Goal: Transaction & Acquisition: Purchase product/service

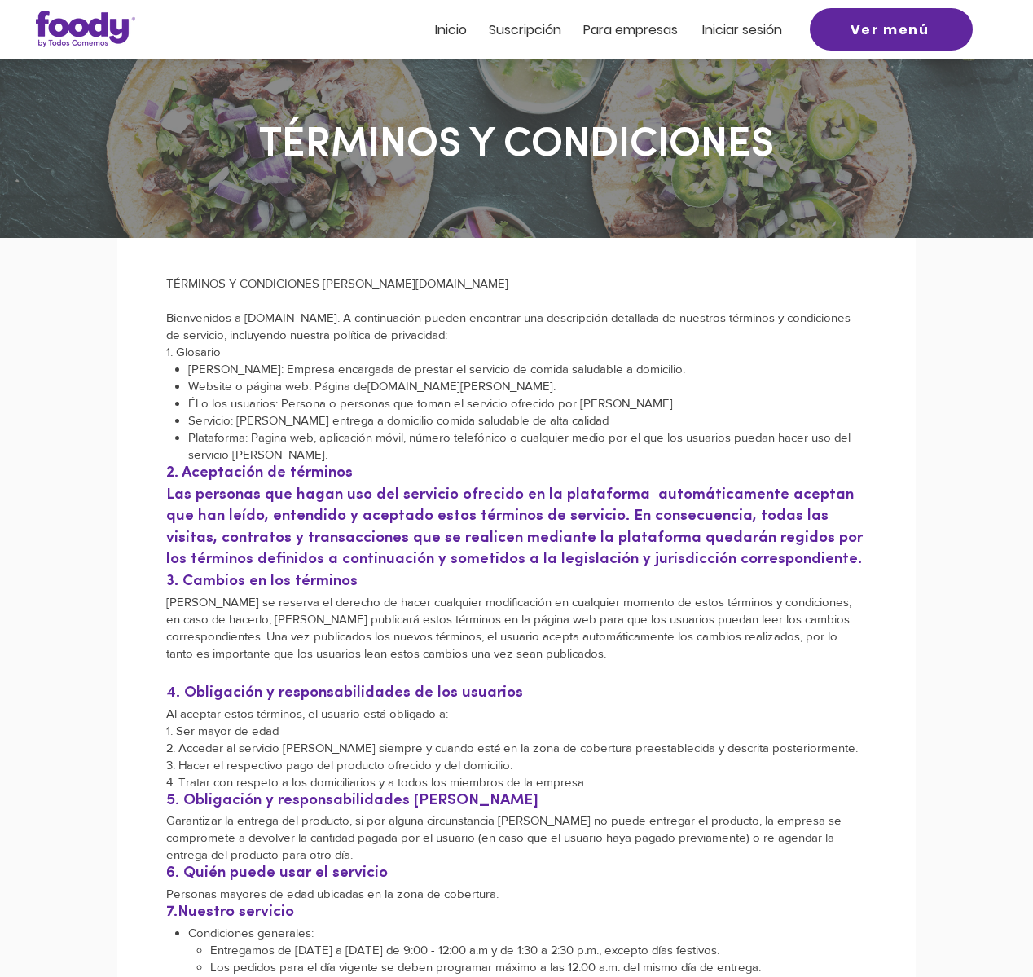
click at [722, 31] on span "Iniciar sesión" at bounding box center [742, 29] width 80 height 19
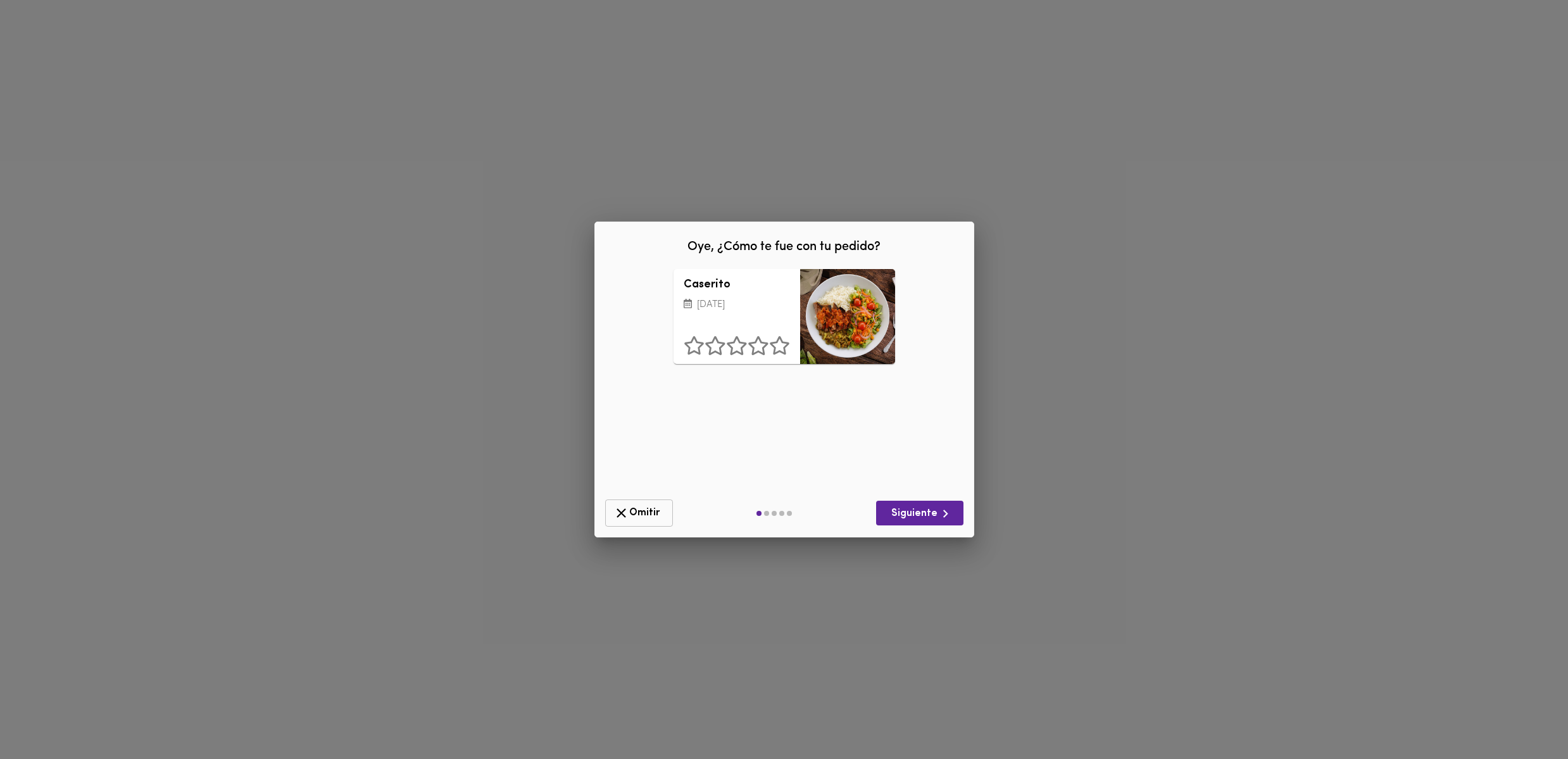
click at [636, 513] on span "Omitir" at bounding box center [639, 513] width 51 height 16
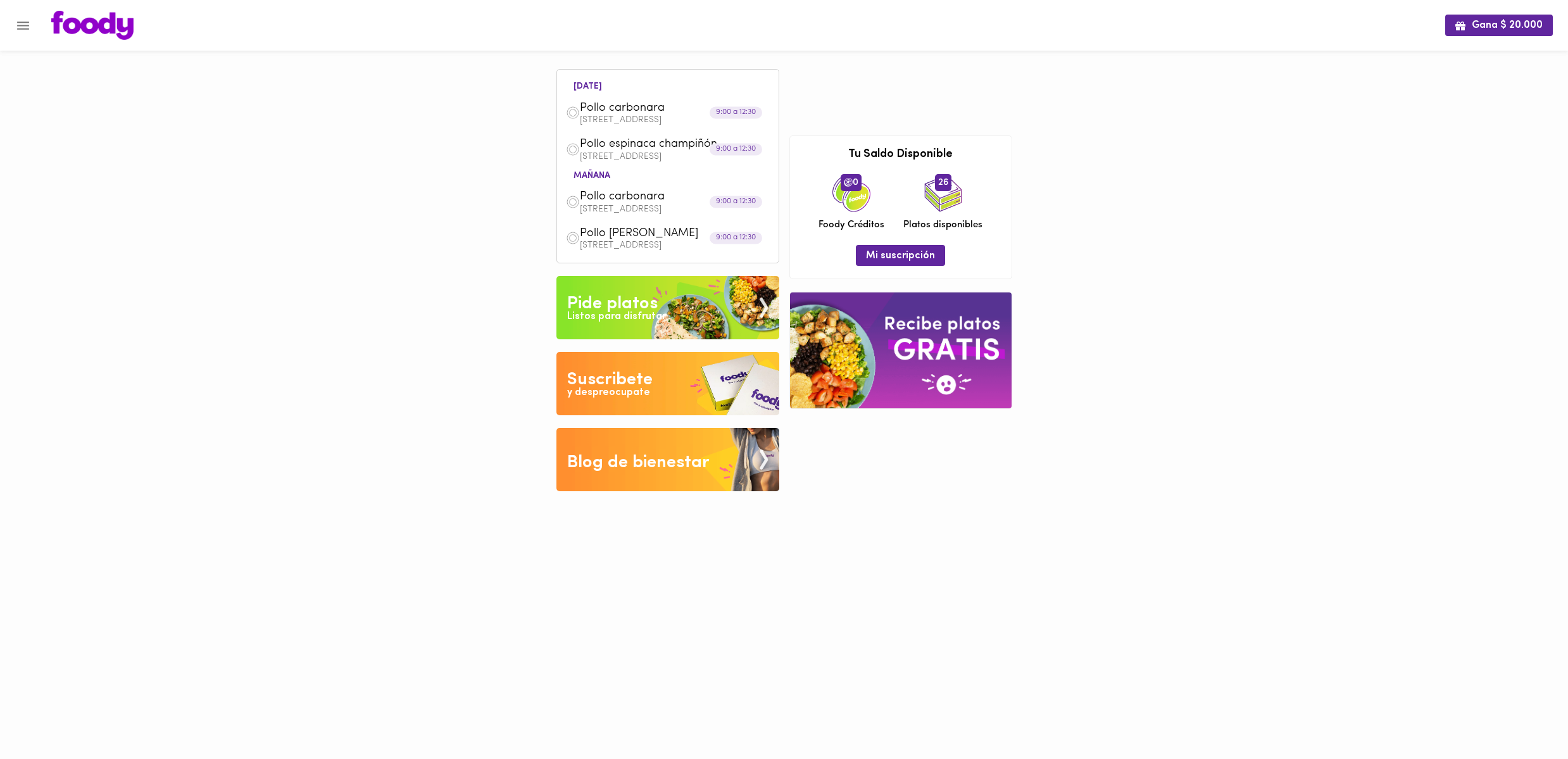
click at [758, 326] on img at bounding box center [667, 307] width 223 height 63
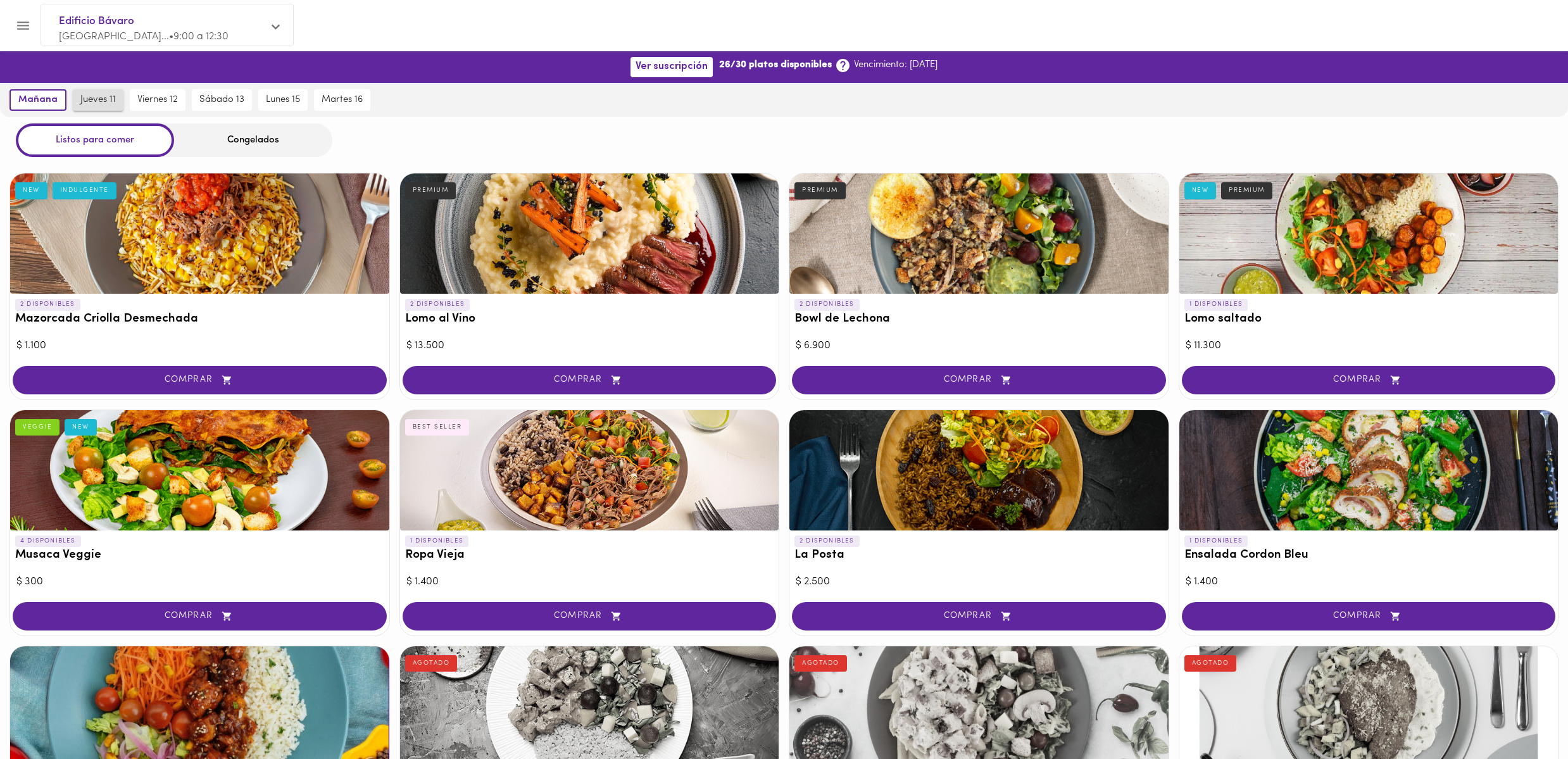
click at [106, 97] on span "jueves 11" at bounding box center [98, 99] width 36 height 12
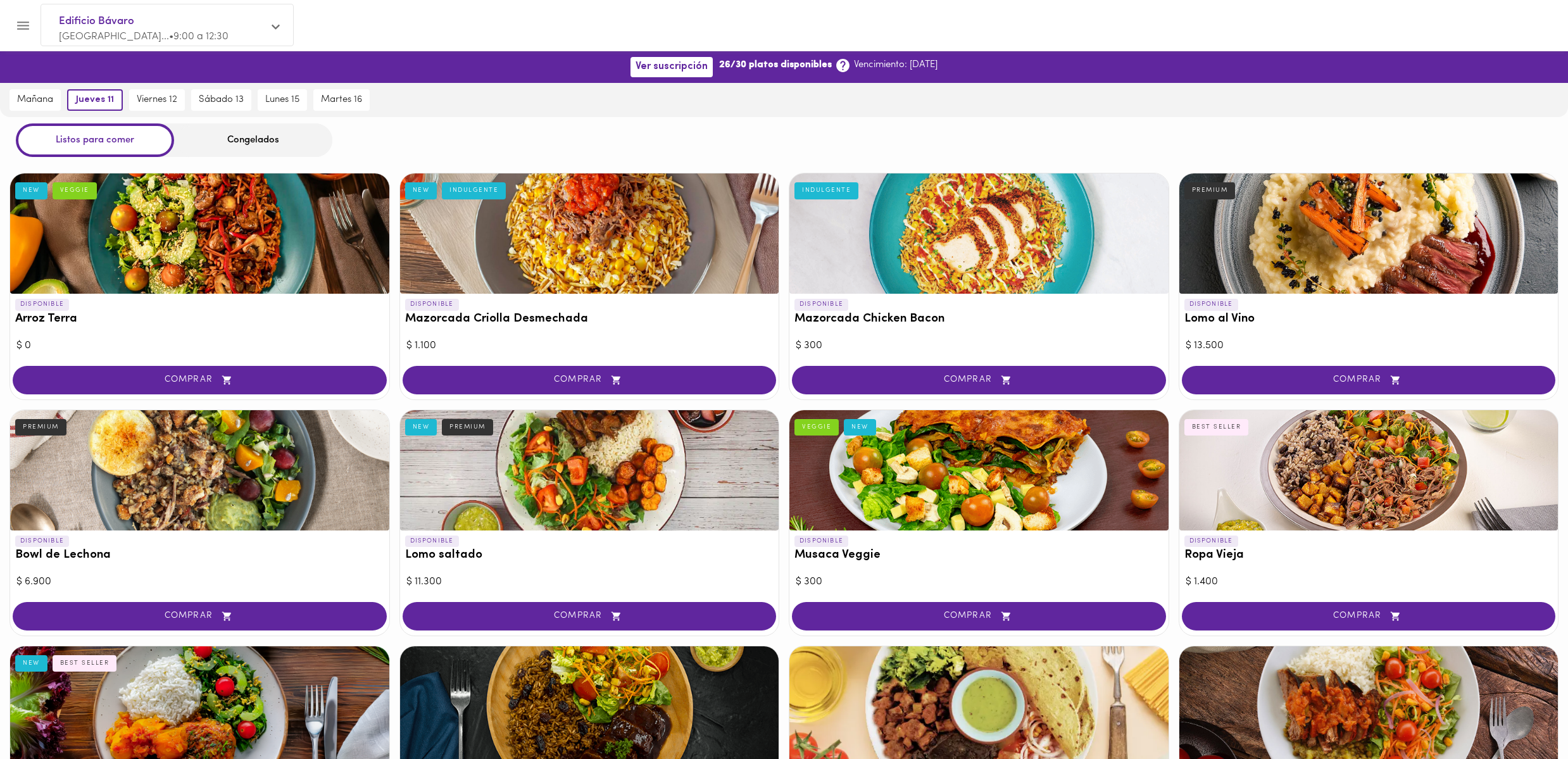
scroll to position [85, 0]
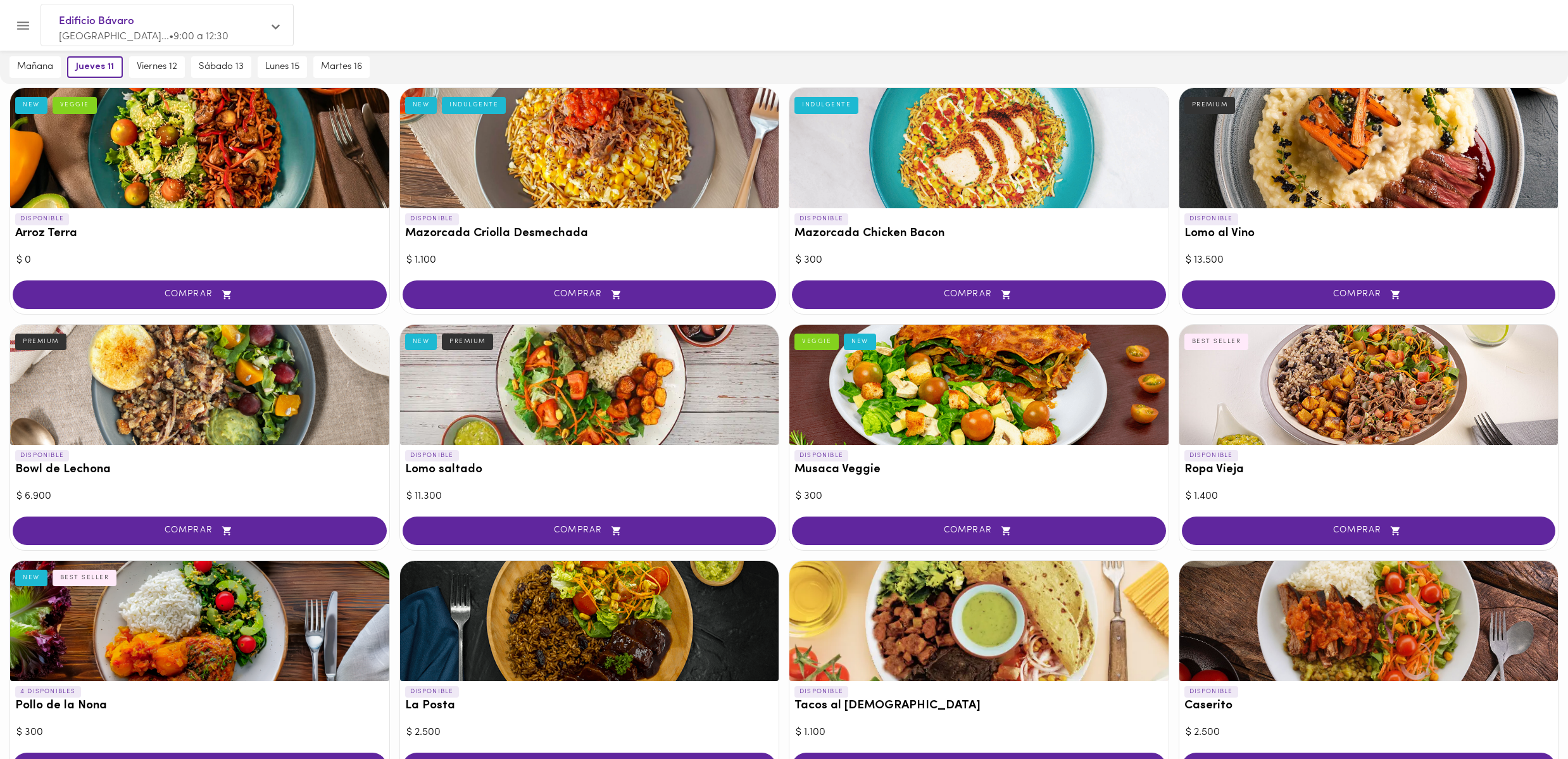
click at [26, 26] on icon "Menu" at bounding box center [23, 26] width 12 height 9
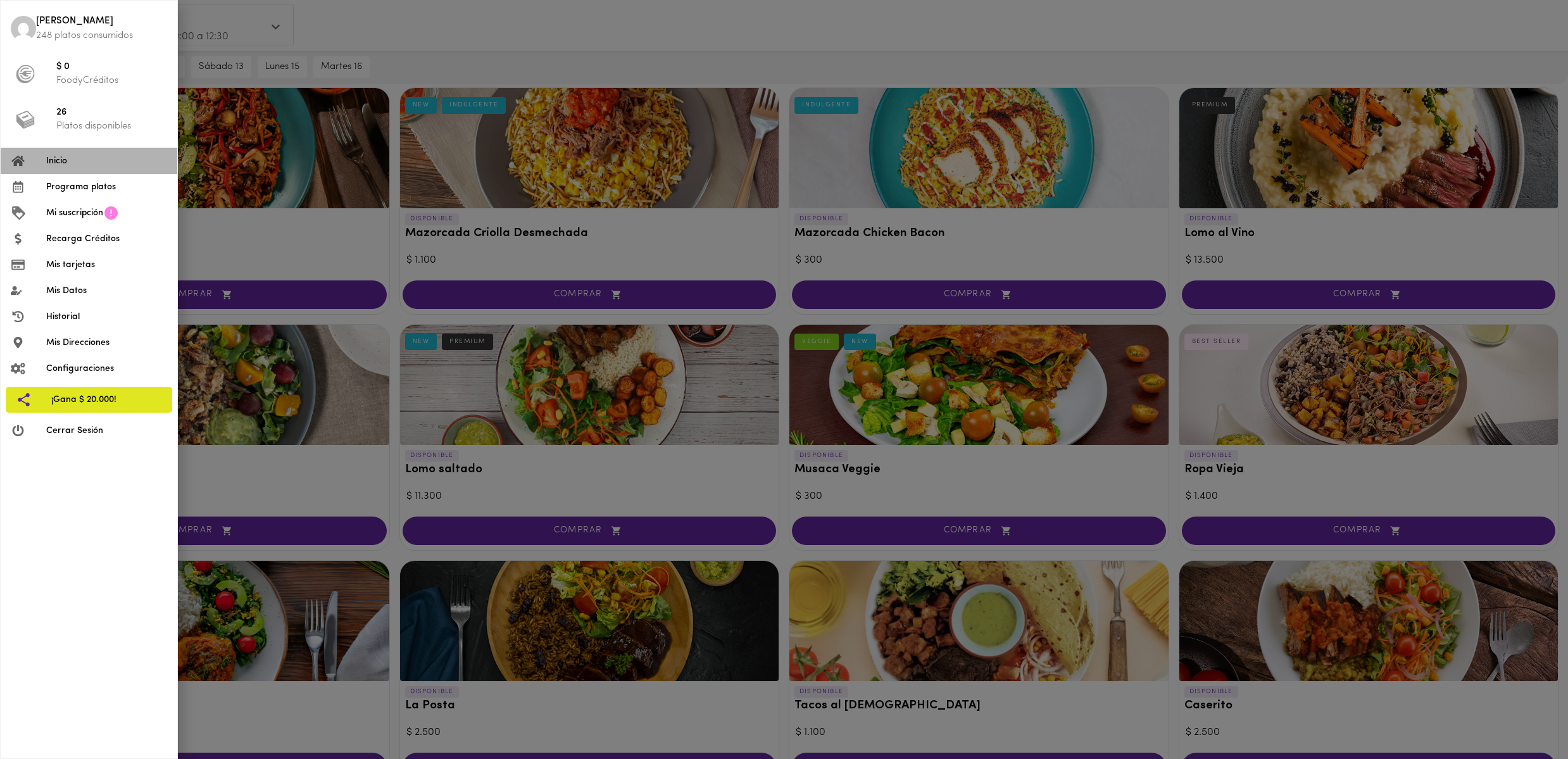
click at [63, 162] on span "Inicio" at bounding box center [106, 161] width 121 height 13
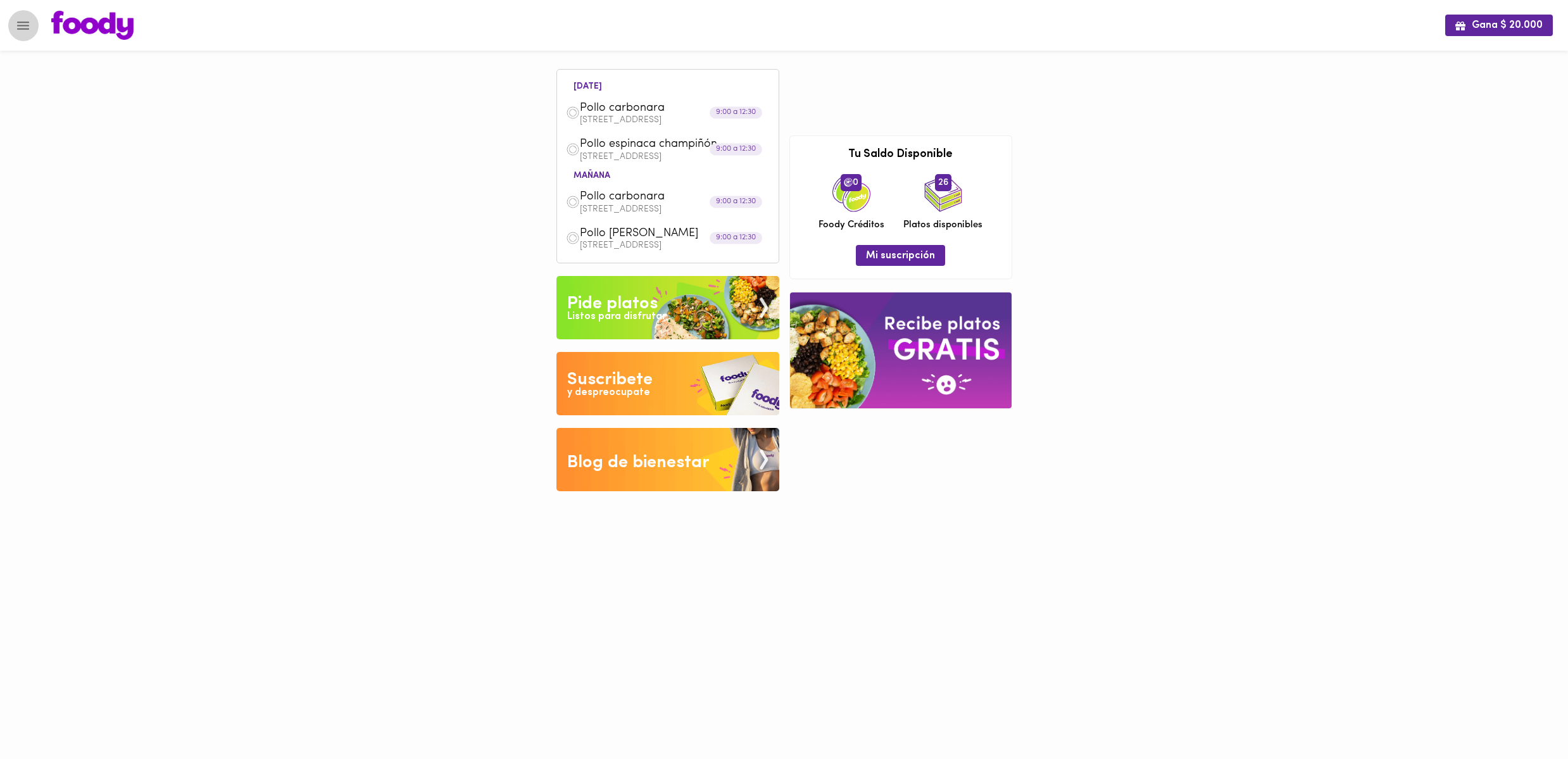
click at [22, 20] on icon "Menu" at bounding box center [23, 26] width 16 height 16
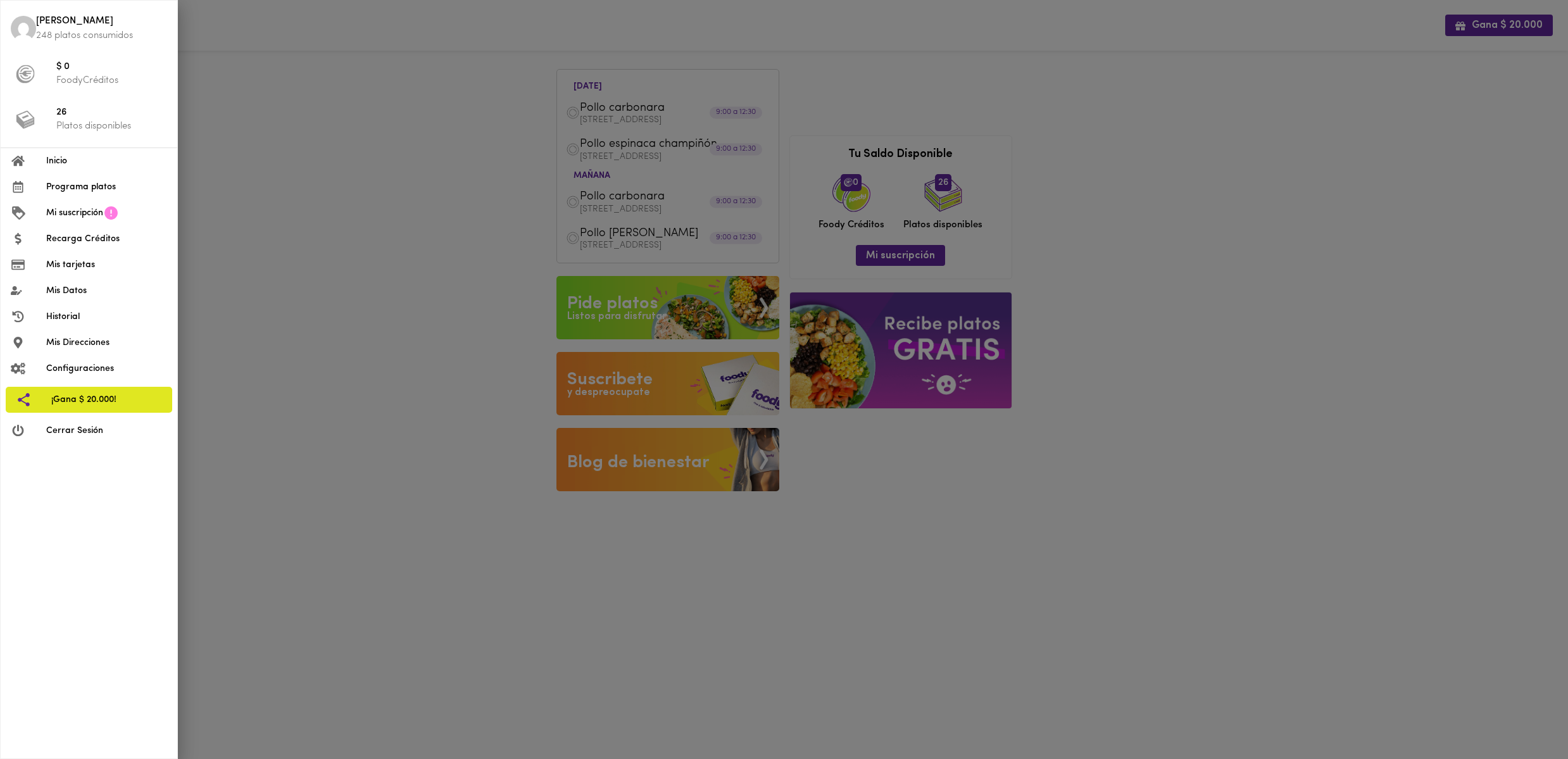
click at [73, 186] on span "Programa platos" at bounding box center [106, 186] width 121 height 13
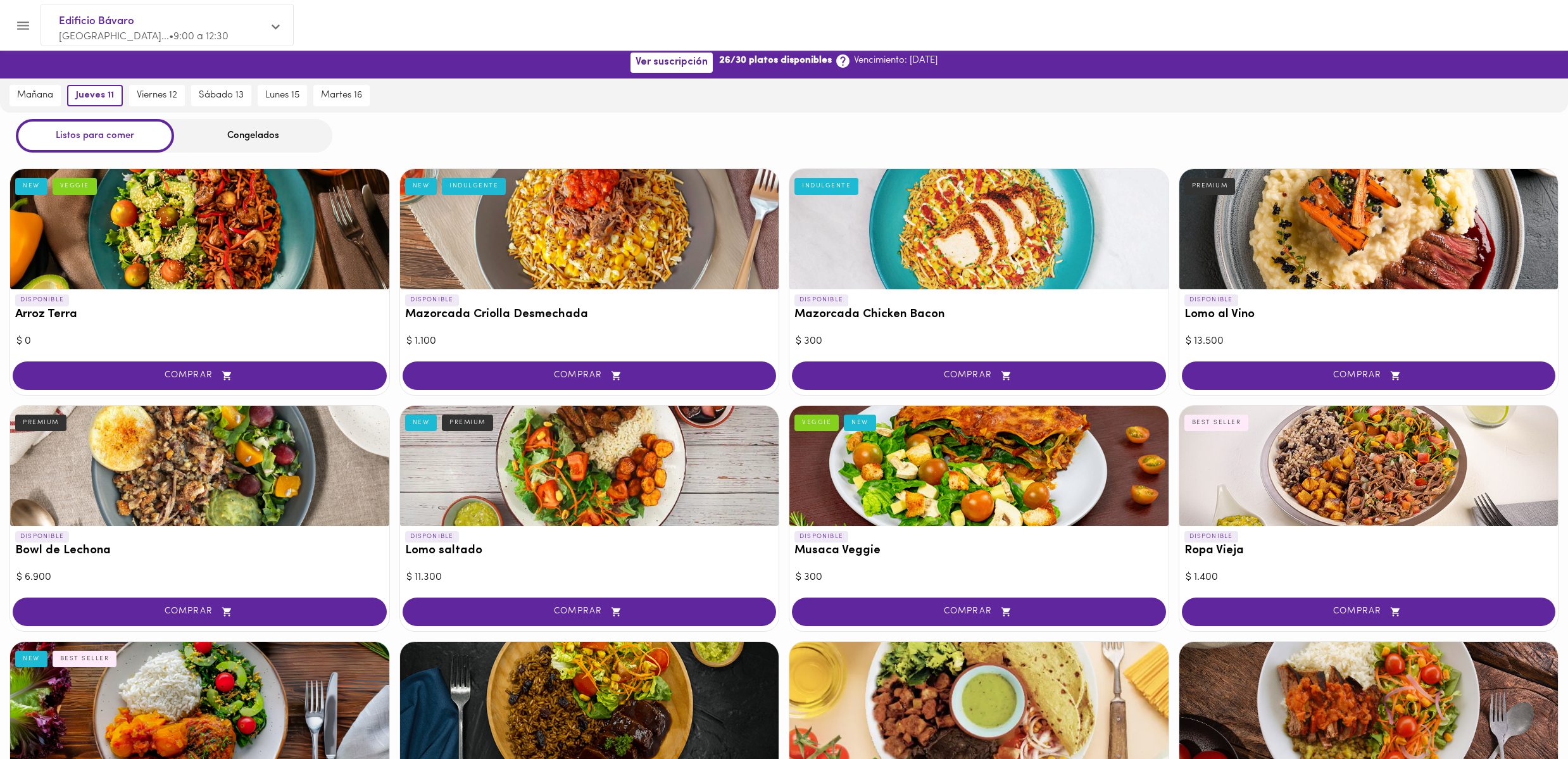
scroll to position [6, 0]
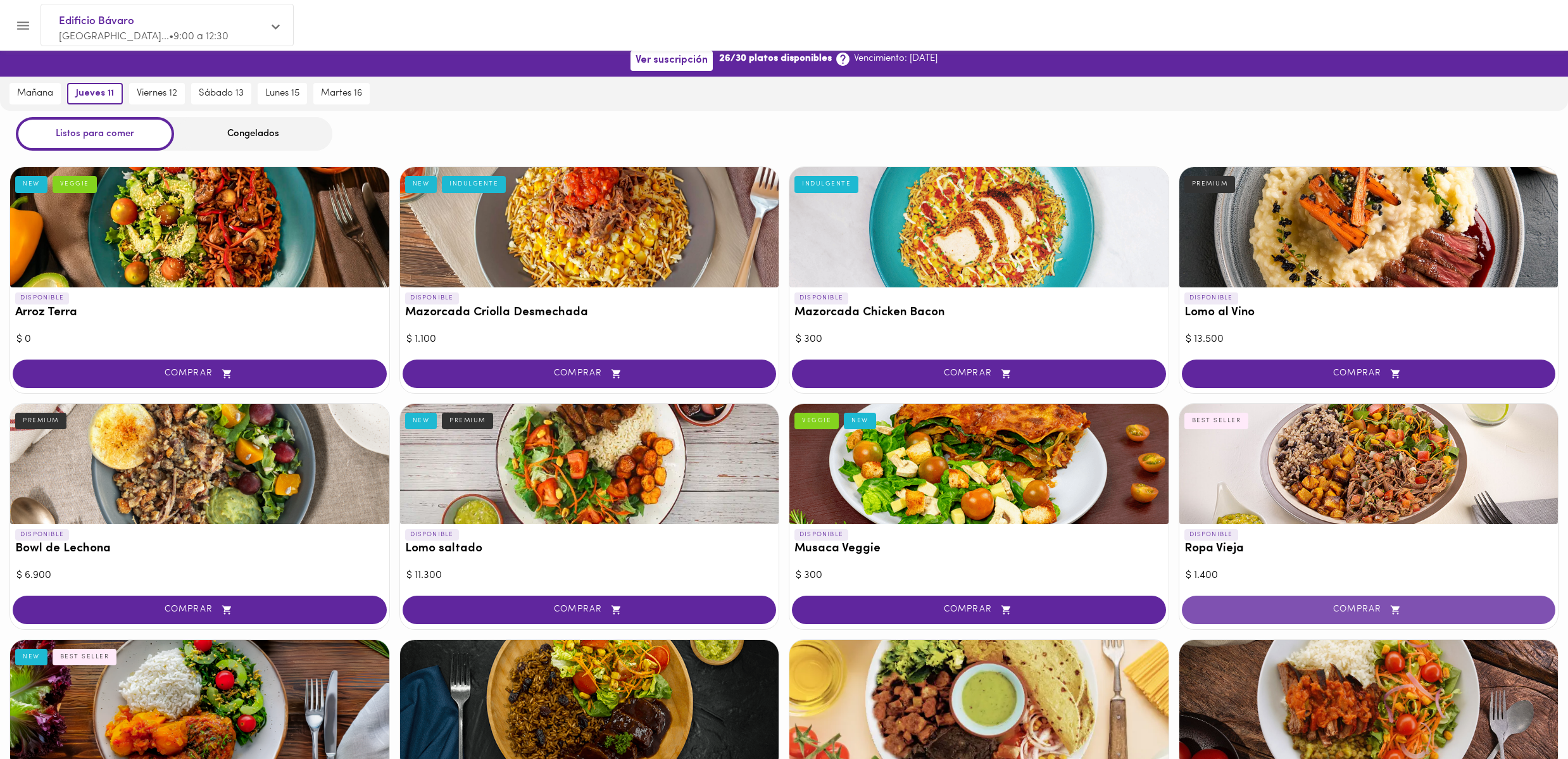
click at [1443, 607] on span "COMPRAR" at bounding box center [1368, 610] width 343 height 11
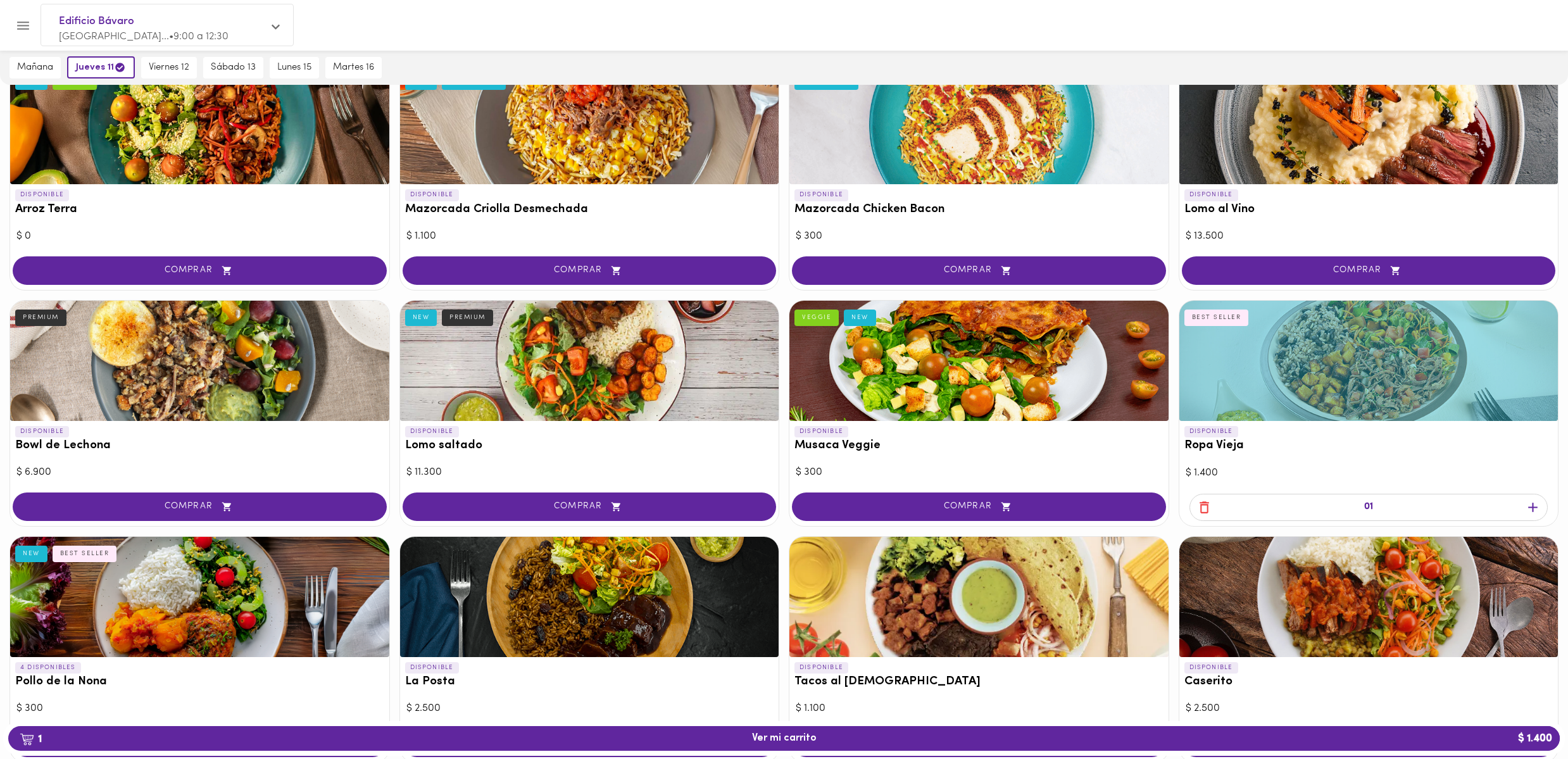
scroll to position [125, 0]
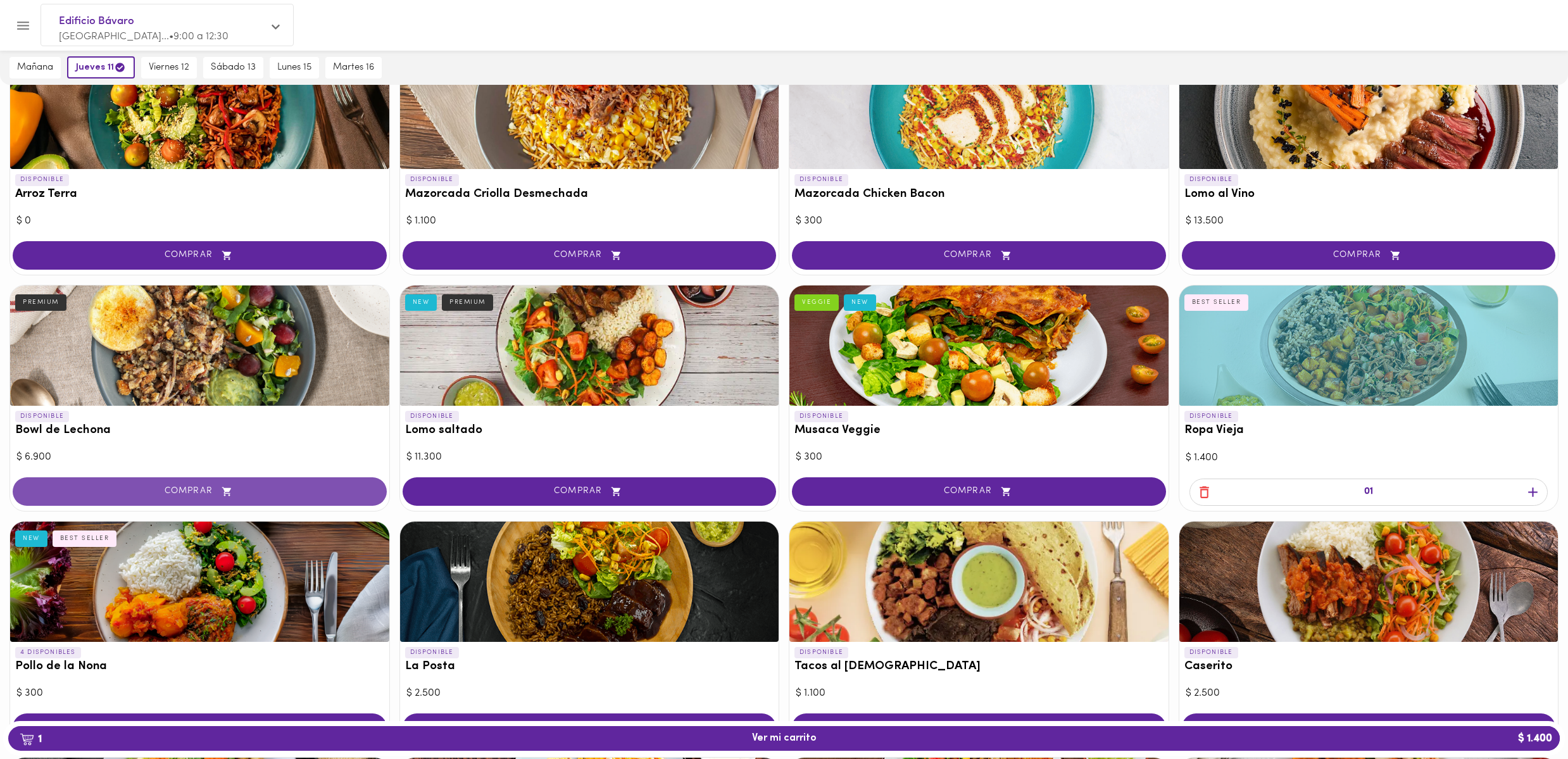
click at [151, 495] on span "COMPRAR" at bounding box center [200, 492] width 343 height 11
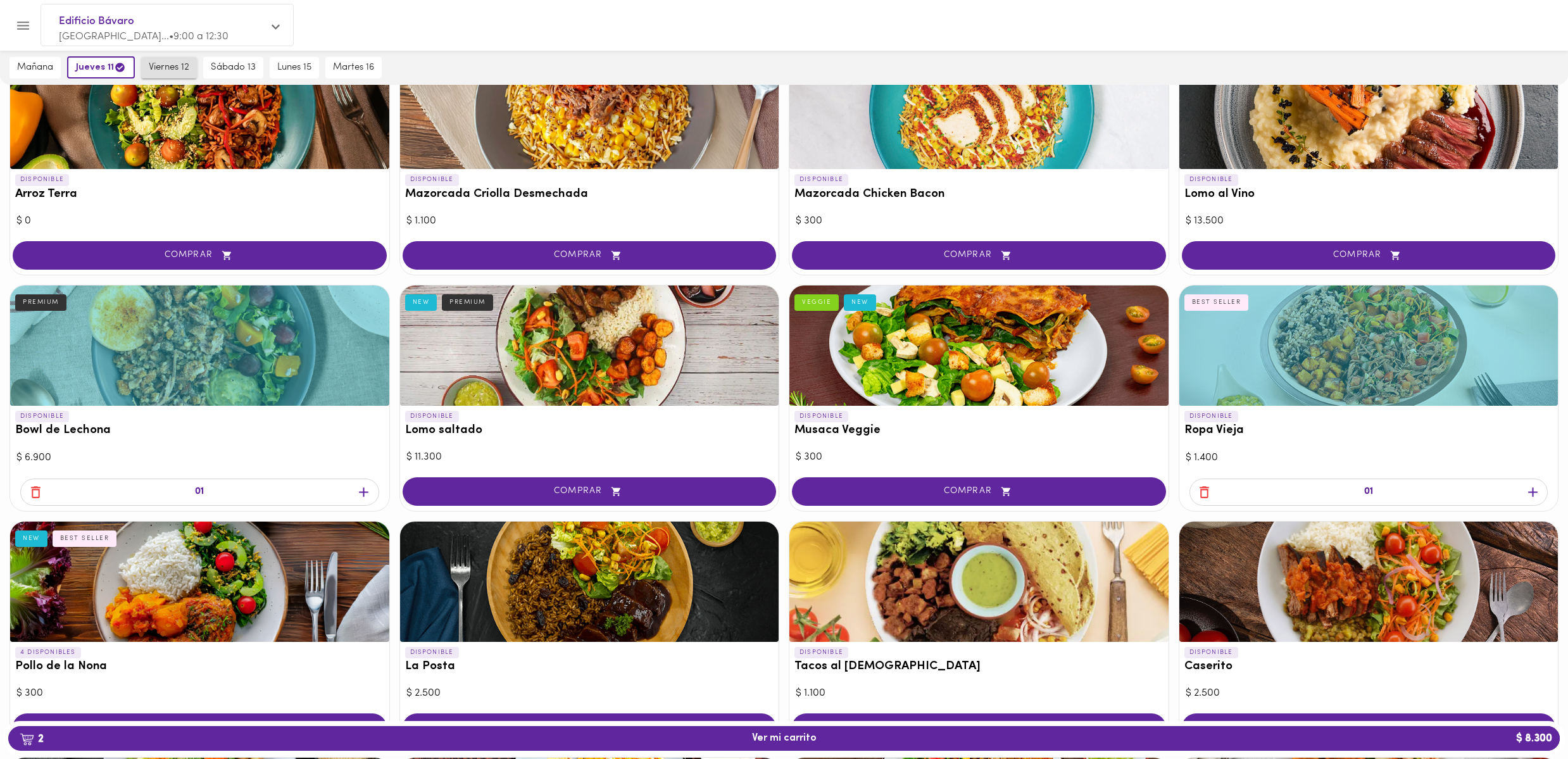
click at [176, 62] on span "viernes 12" at bounding box center [169, 68] width 40 height 12
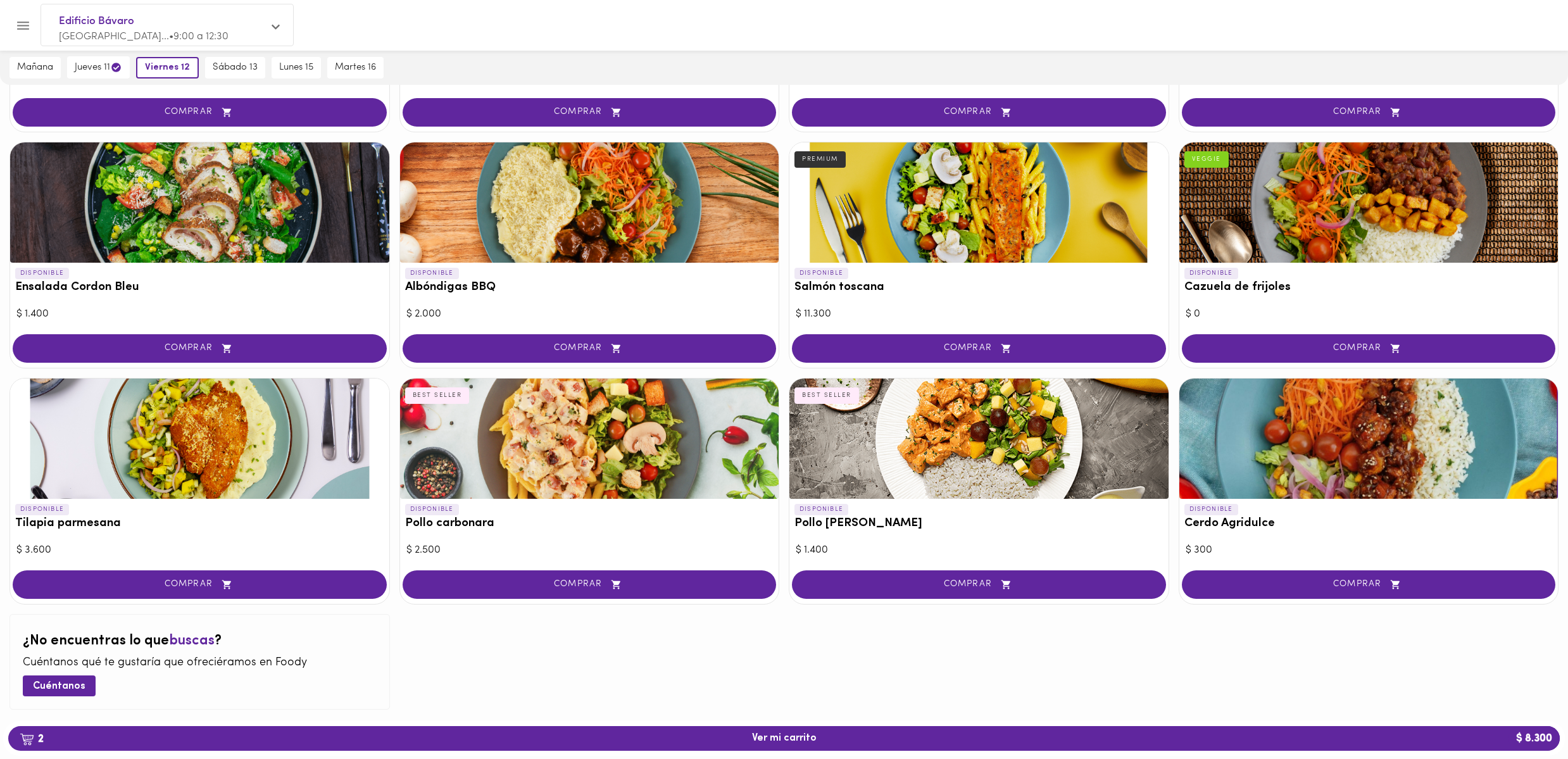
scroll to position [1000, 0]
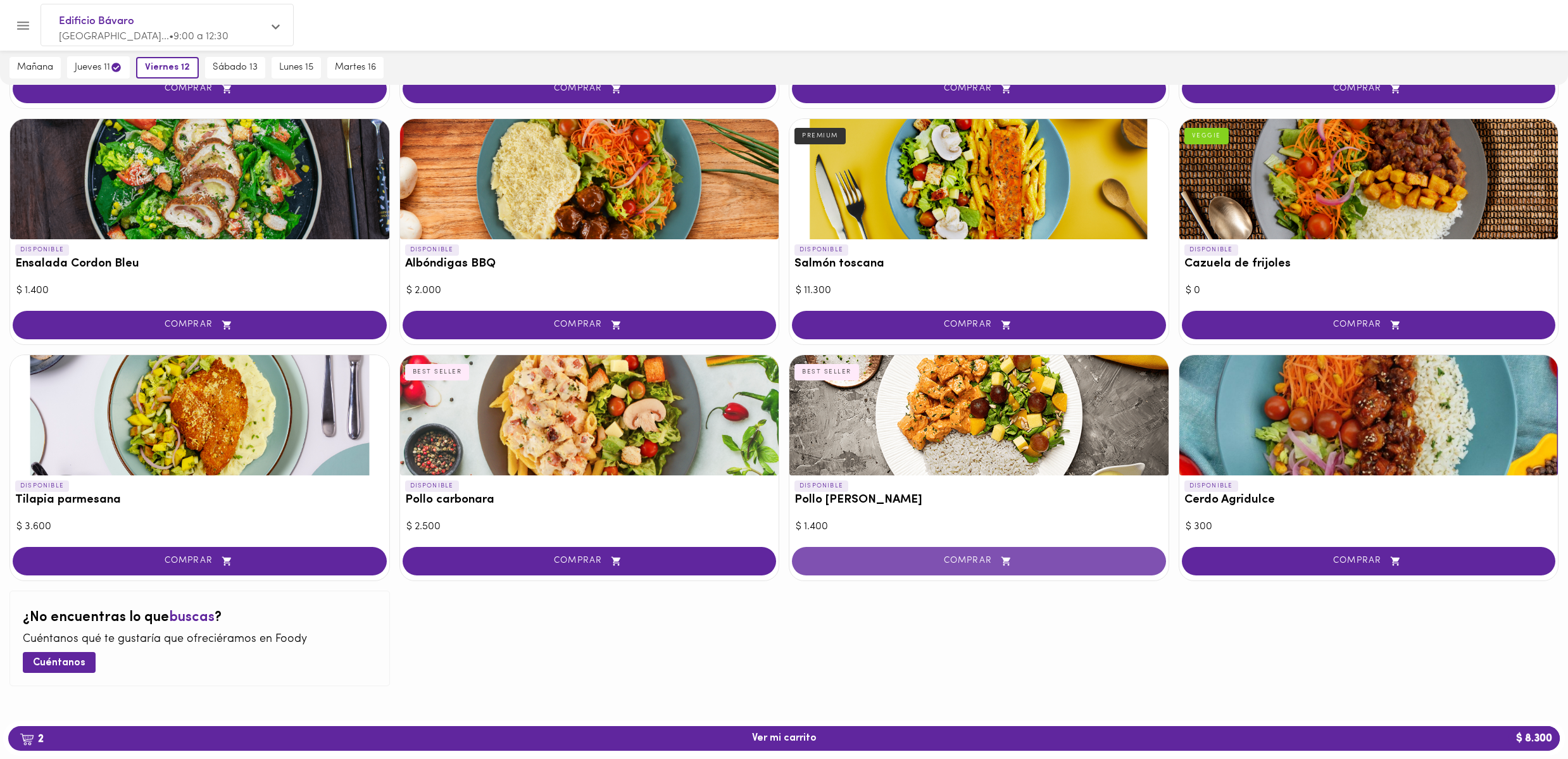
click at [930, 560] on span "COMPRAR" at bounding box center [978, 561] width 343 height 11
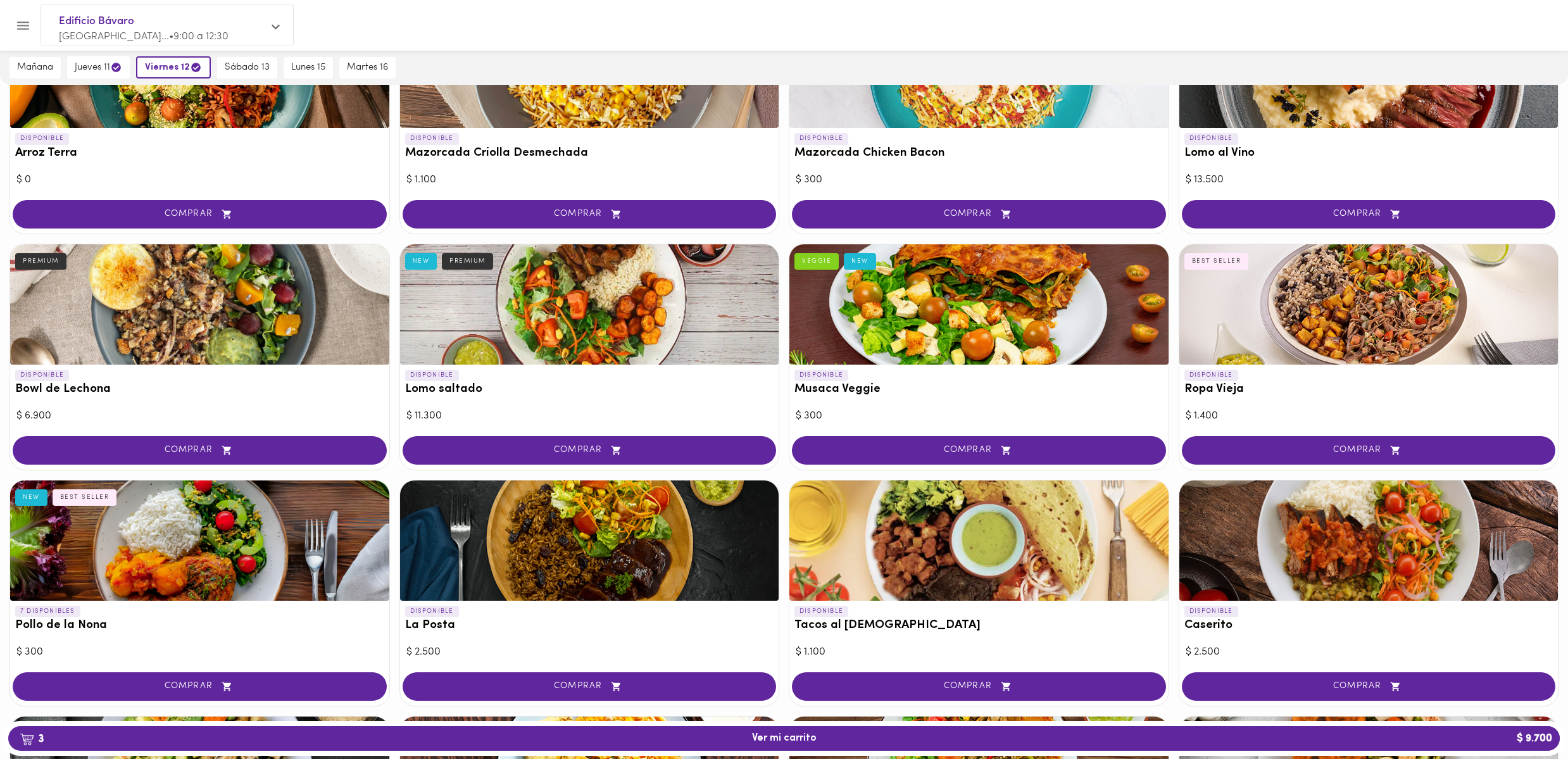
scroll to position [200, 0]
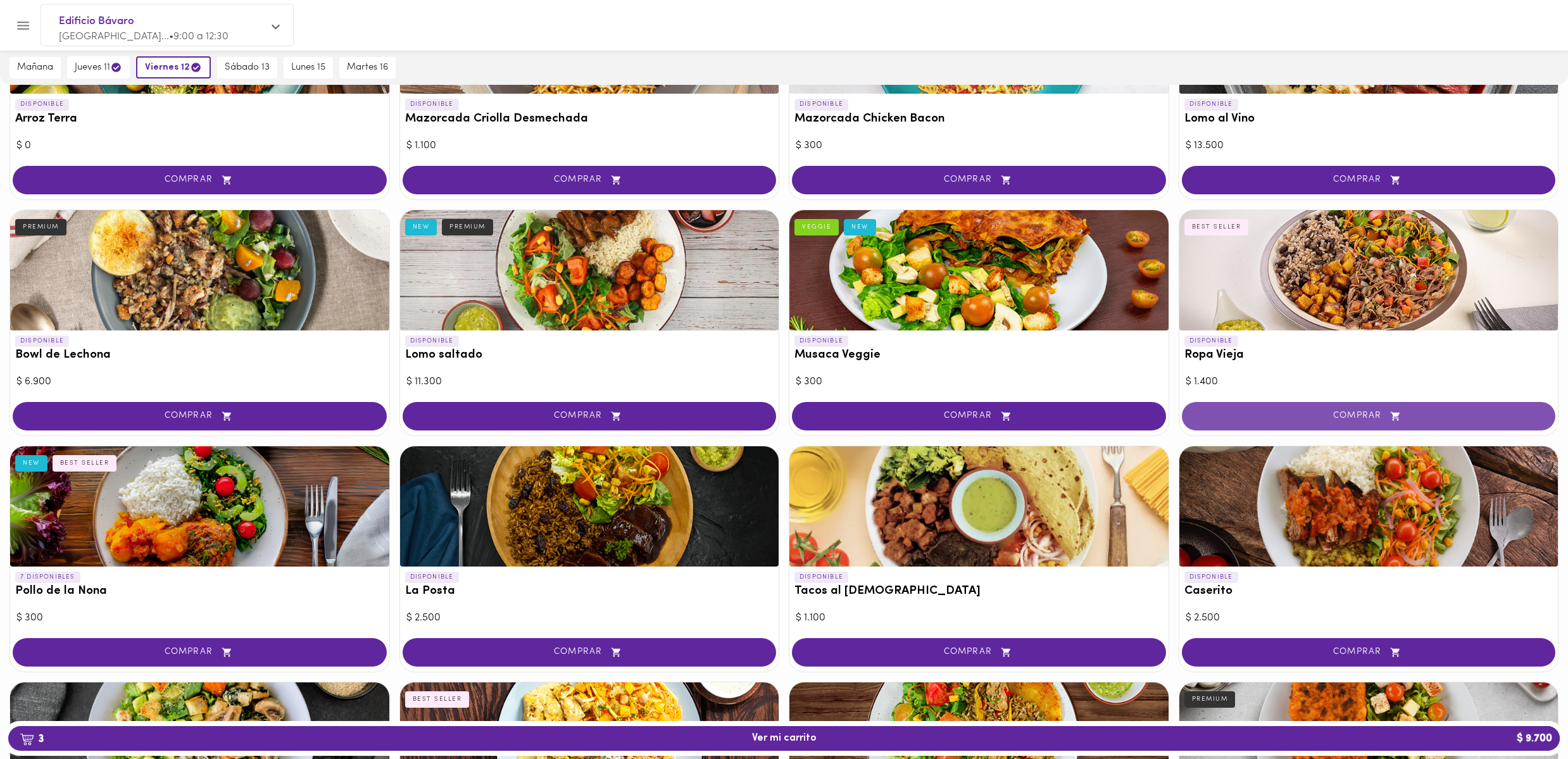
click at [1261, 416] on span "COMPRAR" at bounding box center [1368, 416] width 343 height 11
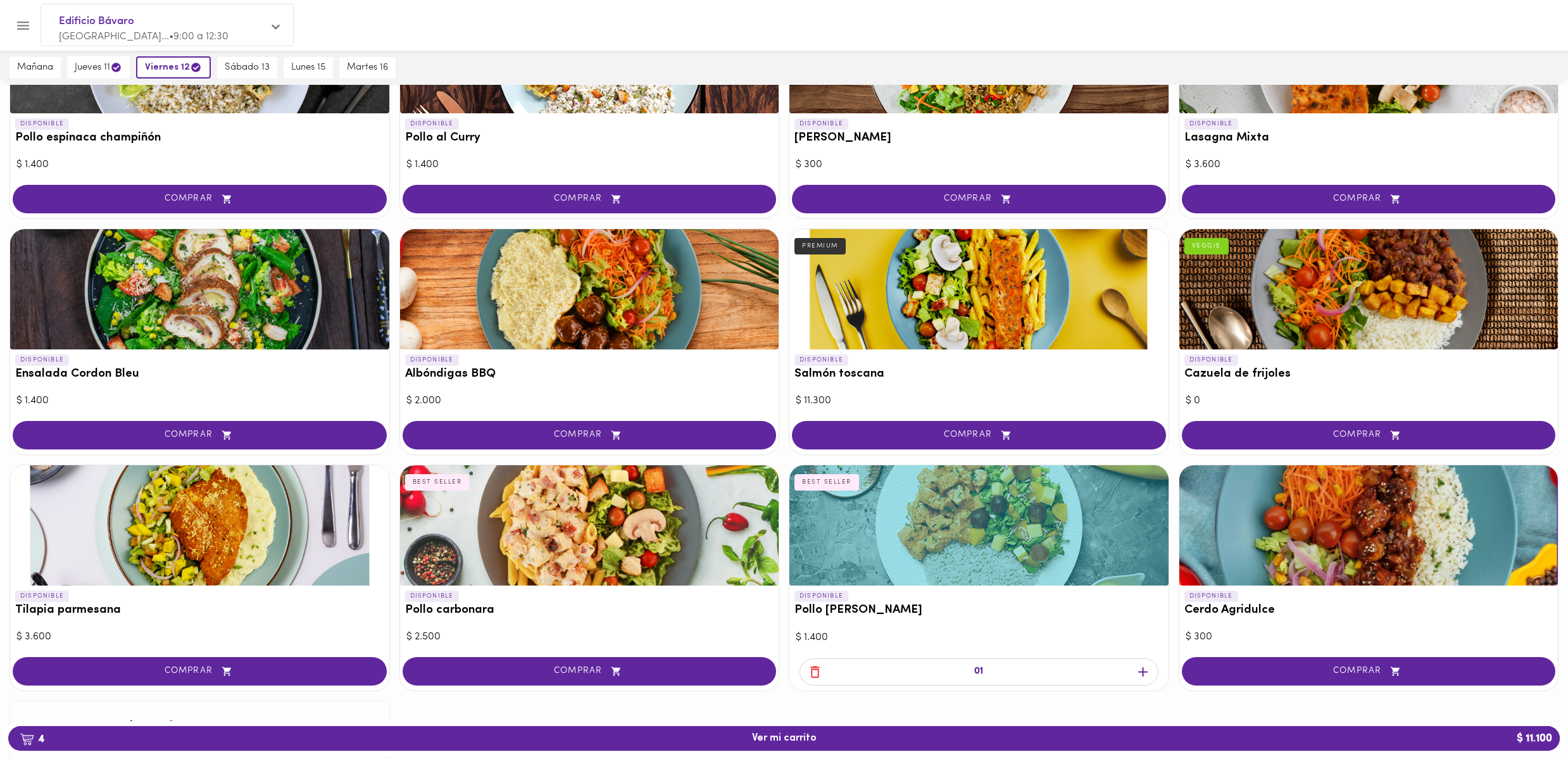
scroll to position [1000, 0]
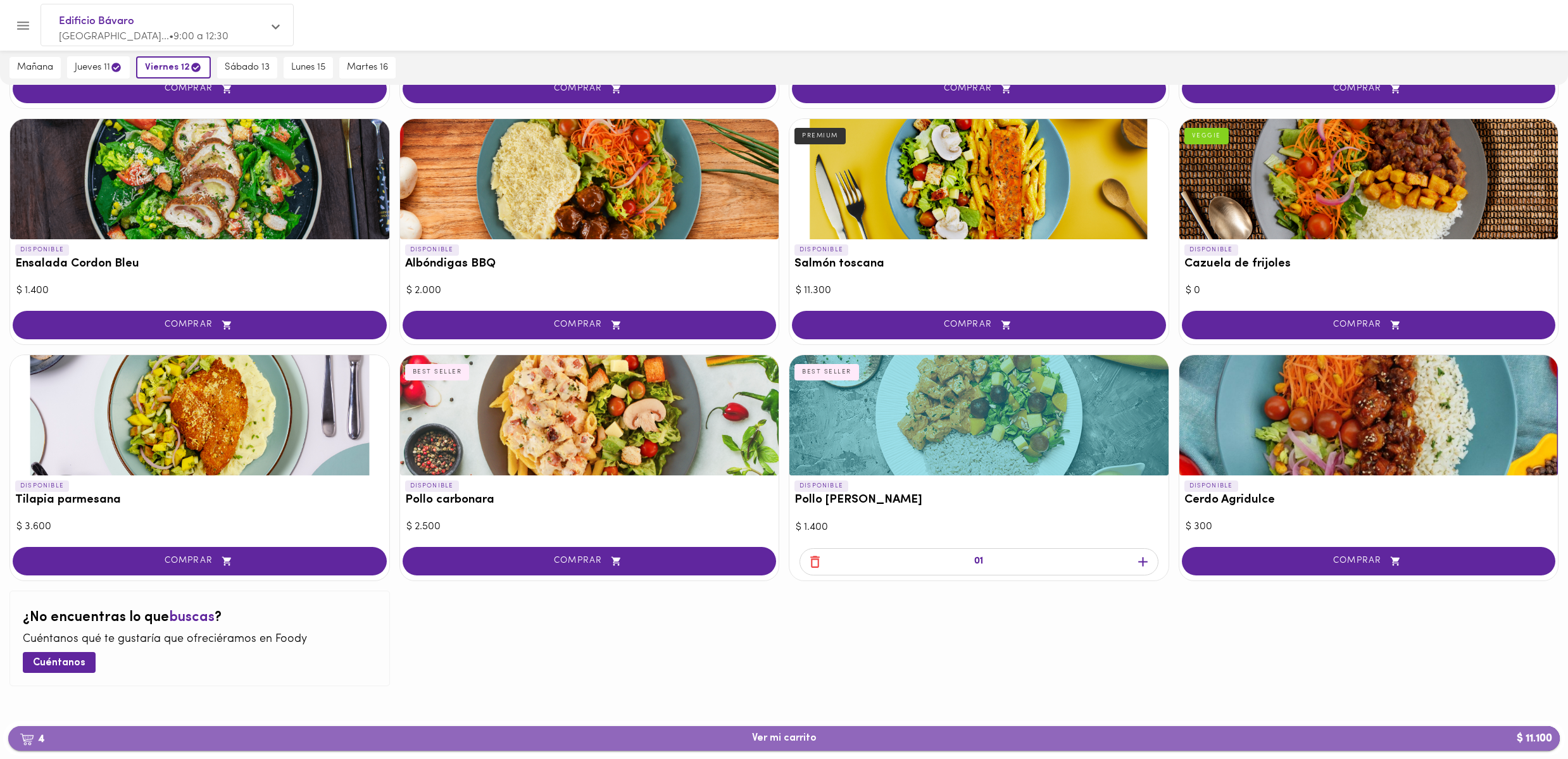
click at [742, 734] on span "4 Ver mi carrito $ 11.100" at bounding box center [784, 738] width 1531 height 12
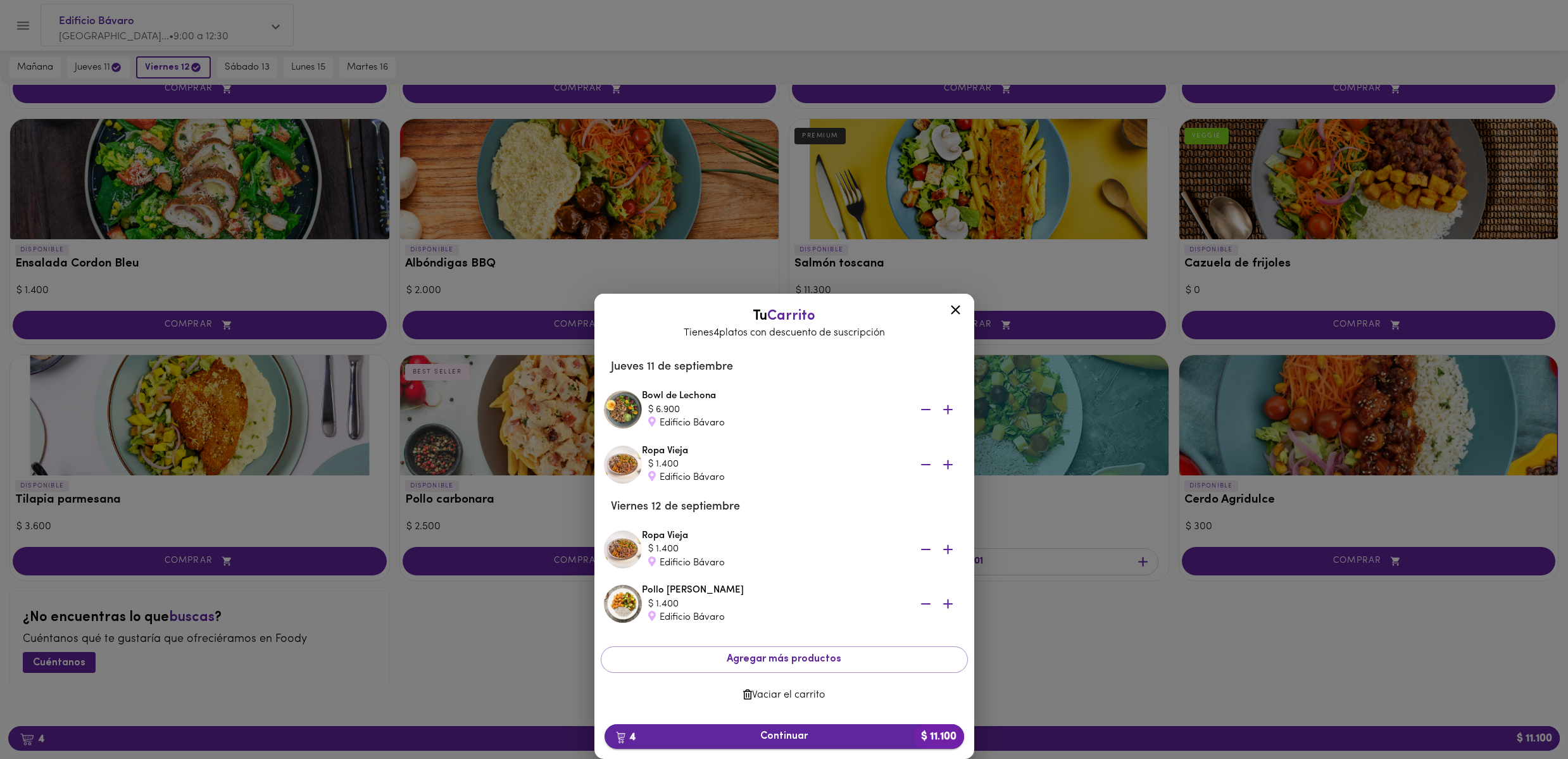
click at [821, 731] on span "4 Continuar $ 11.100" at bounding box center [784, 736] width 340 height 12
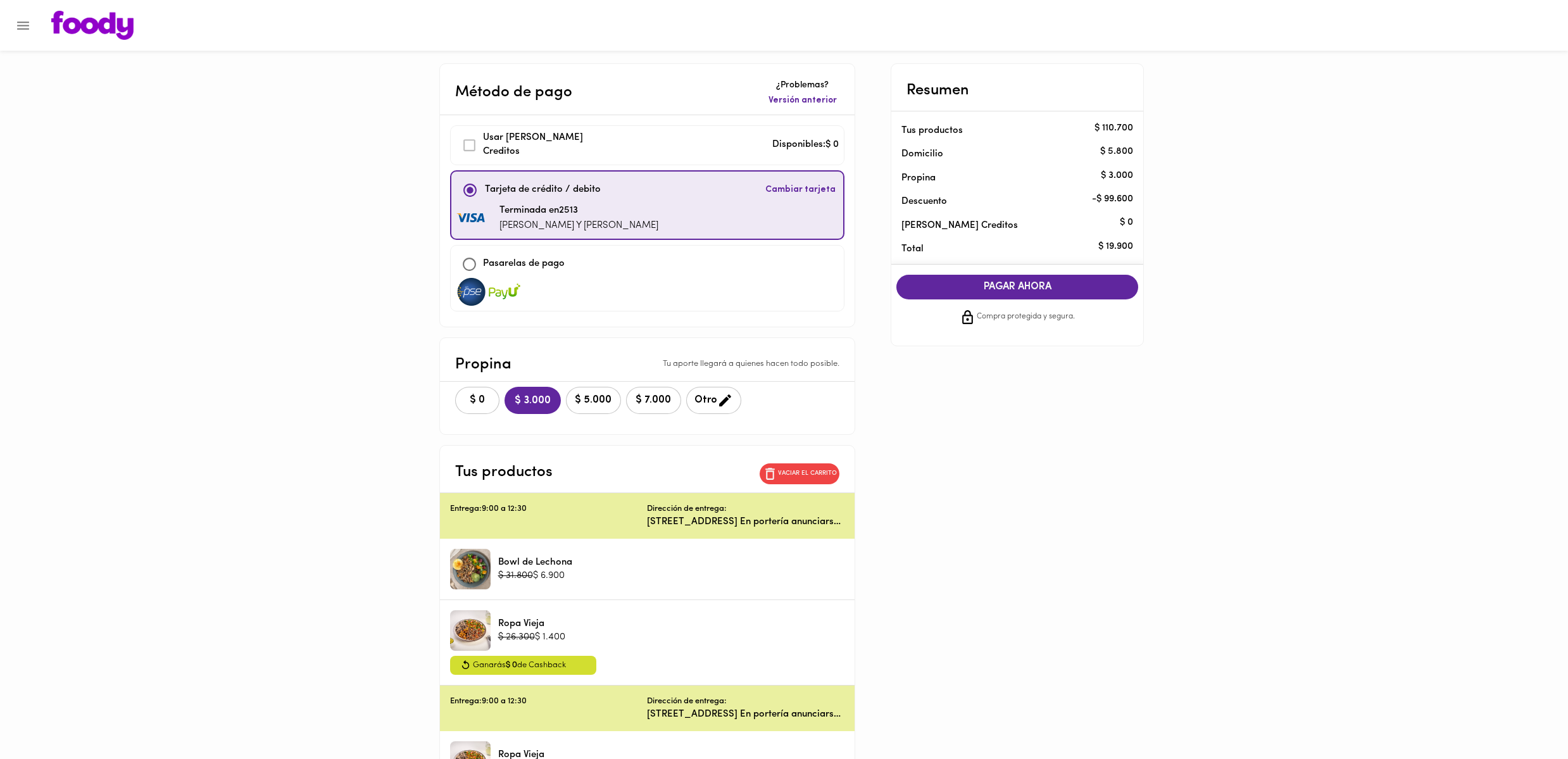
click at [1082, 290] on span "PAGAR AHORA" at bounding box center [1017, 287] width 217 height 12
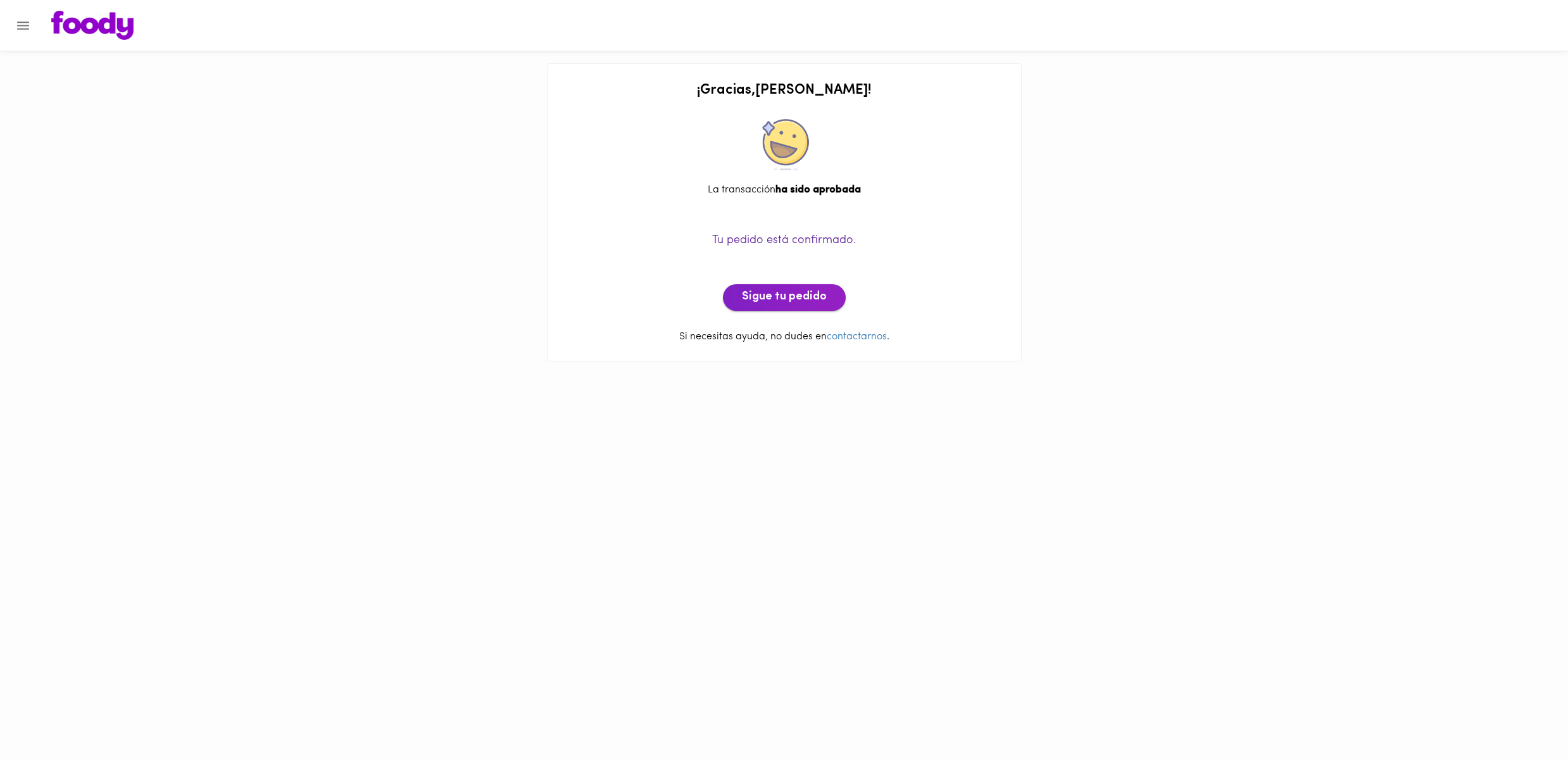
click at [772, 293] on span "Sigue tu pedido" at bounding box center [784, 298] width 85 height 14
